Goal: Task Accomplishment & Management: Complete application form

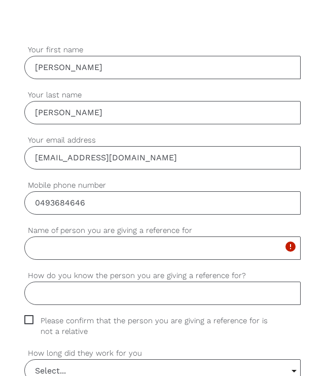
scroll to position [305, 0]
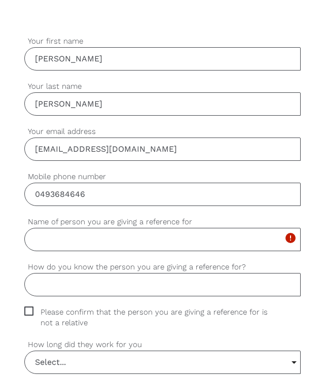
click at [56, 240] on input "Name of person you are giving a reference for" at bounding box center [162, 239] width 276 height 23
click at [43, 239] on input "Name of person you are giving a reference for" at bounding box center [162, 239] width 276 height 23
click at [46, 212] on div "settings [PHONE_NUMBER] Mobile phone number" at bounding box center [162, 193] width 276 height 45
click at [40, 239] on input "Name of person you are giving a reference for" at bounding box center [162, 239] width 276 height 23
type input "[PERSON_NAME]"
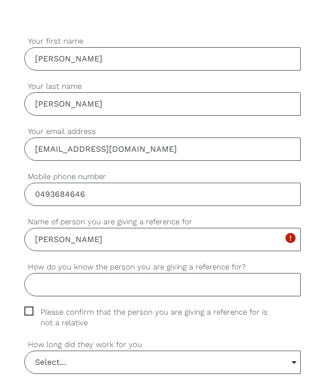
type input "The Link Foundation AOD"
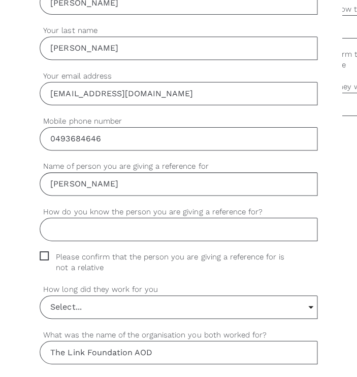
scroll to position [362, 0]
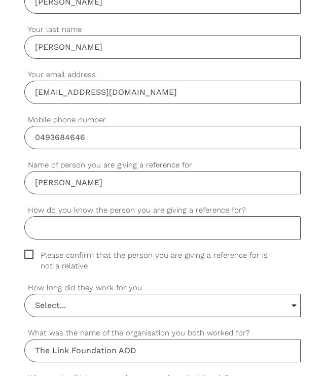
drag, startPoint x: 103, startPoint y: 183, endPoint x: 41, endPoint y: 183, distance: 62.4
click at [41, 183] on input "[PERSON_NAME]" at bounding box center [162, 182] width 276 height 23
type input "R"
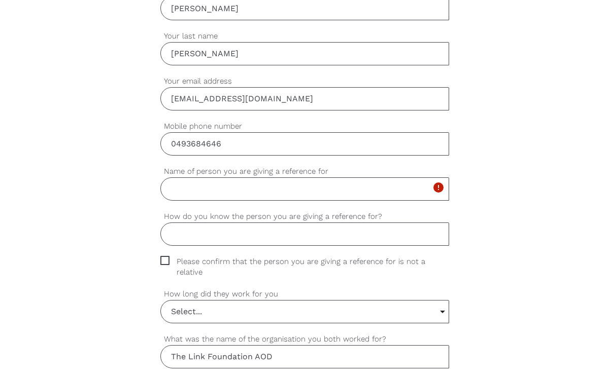
scroll to position [358, 0]
